Goal: Task Accomplishment & Management: Manage account settings

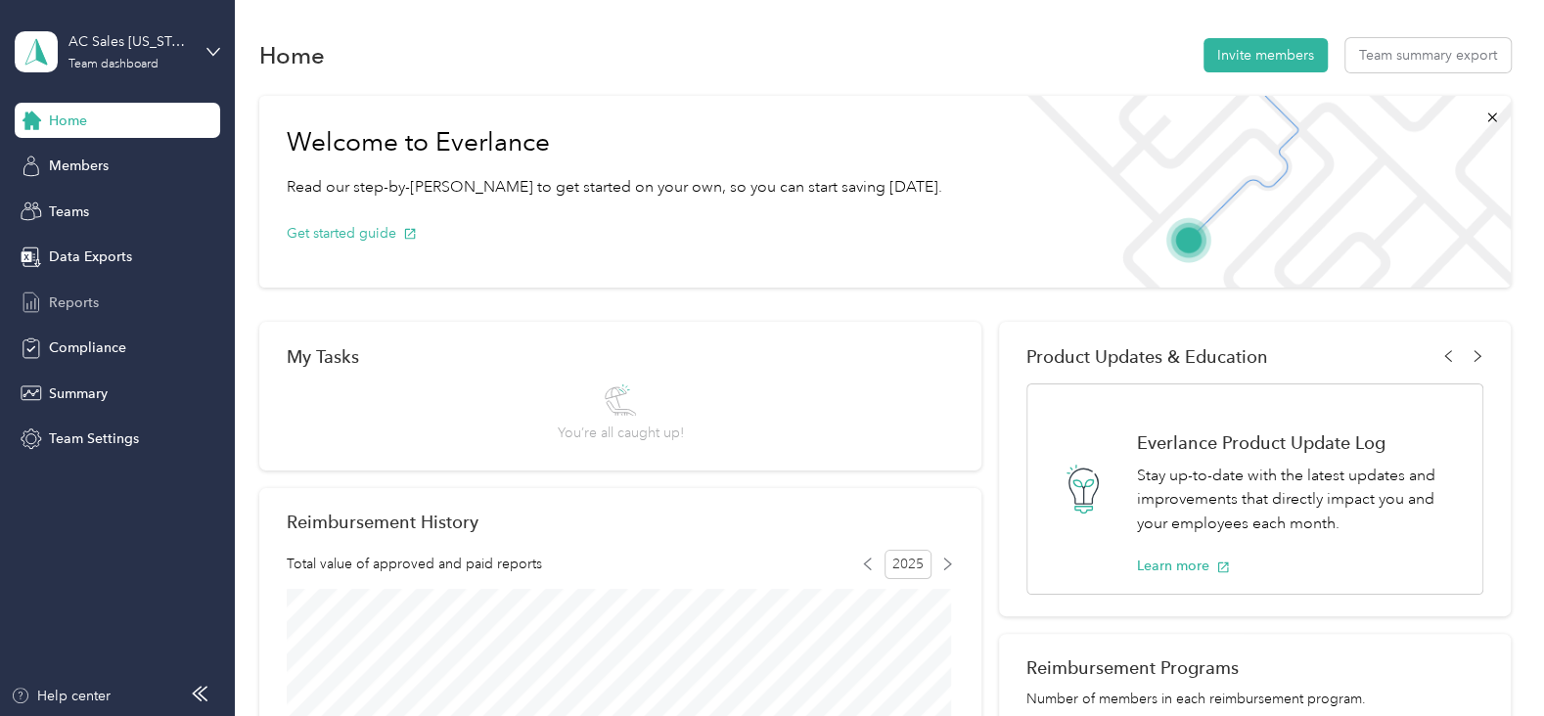
click at [96, 295] on span "Reports" at bounding box center [74, 303] width 50 height 21
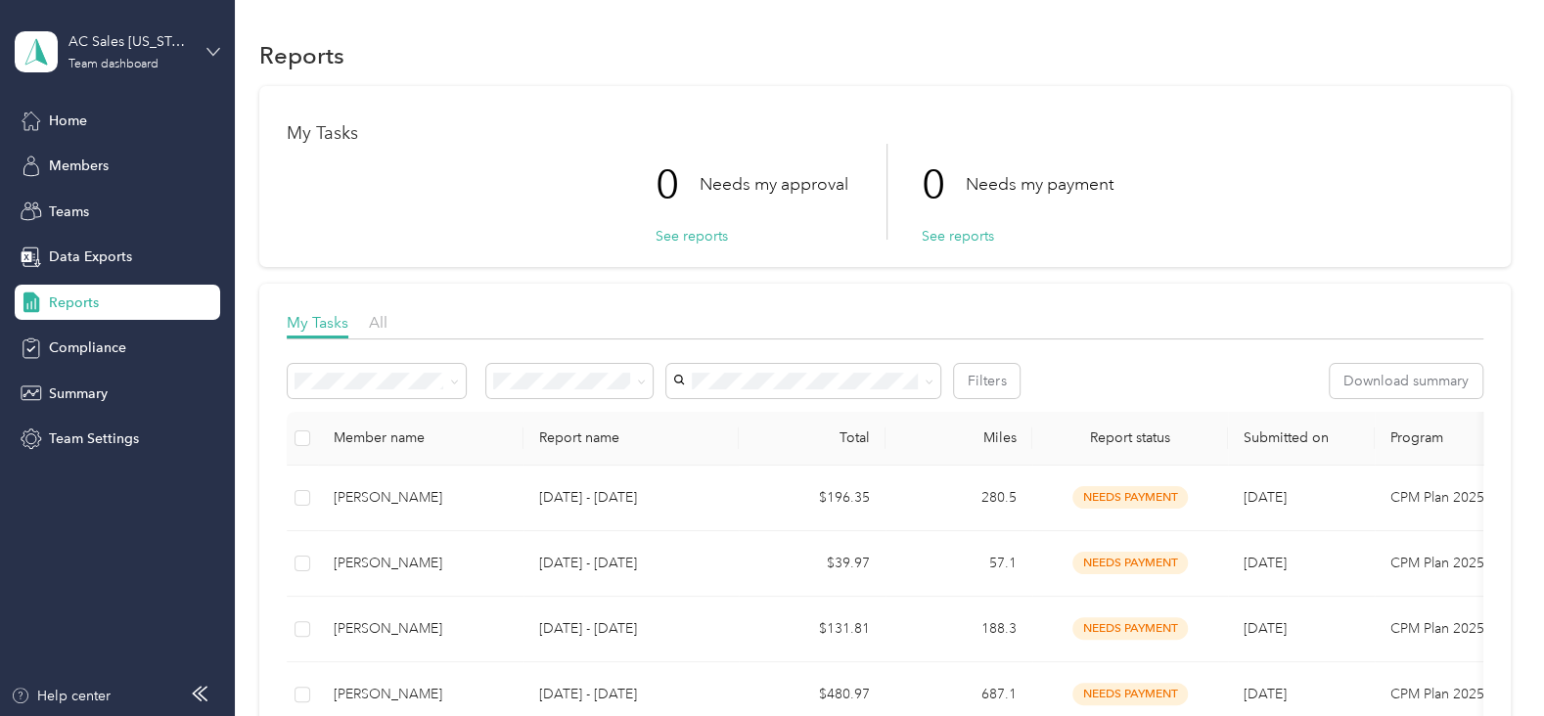
click at [209, 45] on icon at bounding box center [213, 52] width 14 height 14
click at [119, 202] on div "Personal dashboard" at bounding box center [93, 197] width 123 height 21
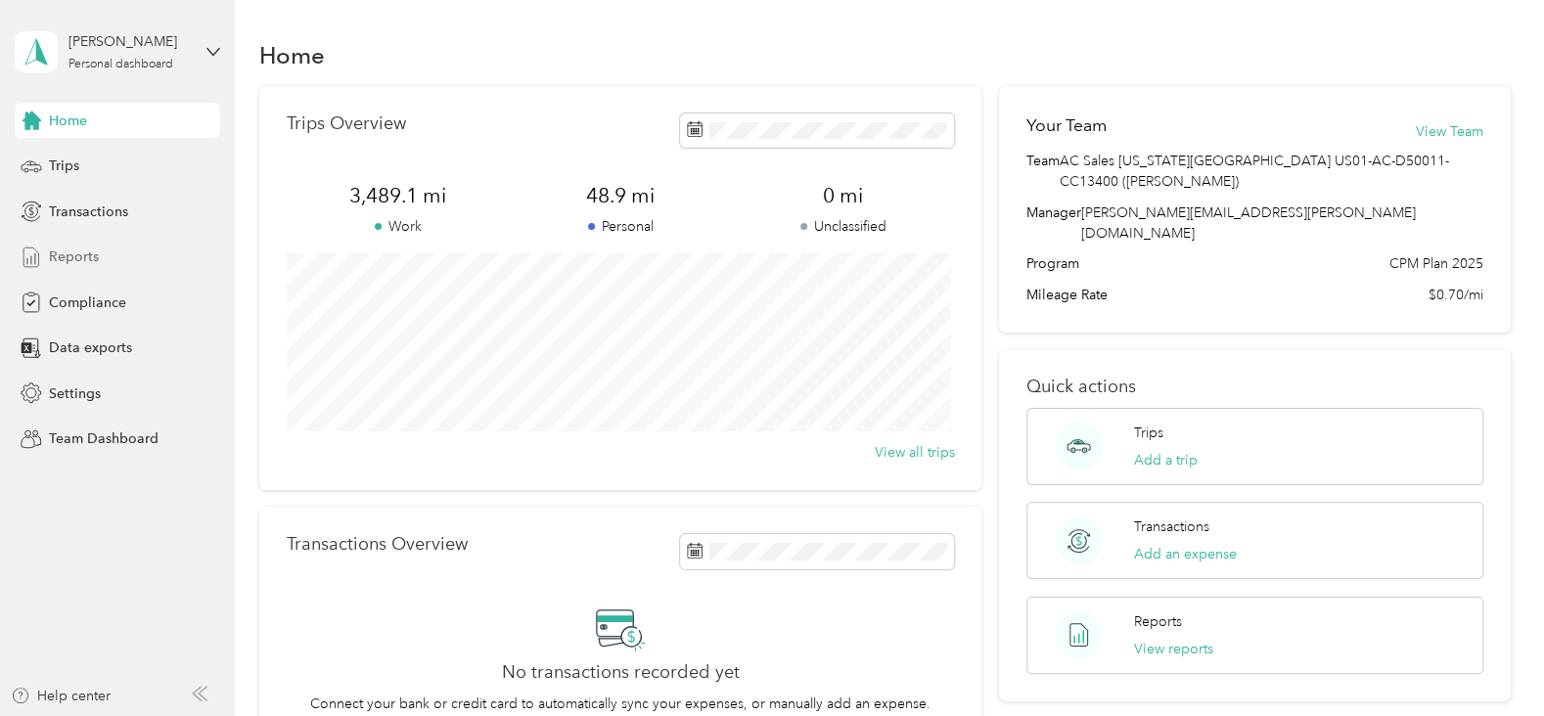
click at [84, 259] on span "Reports" at bounding box center [74, 257] width 50 height 21
